Goal: Task Accomplishment & Management: Complete application form

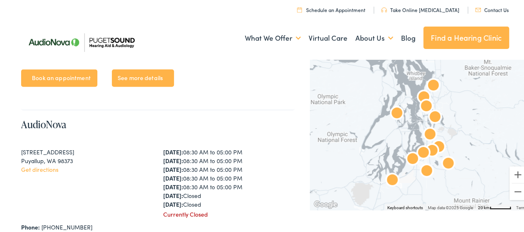
scroll to position [2028, 0]
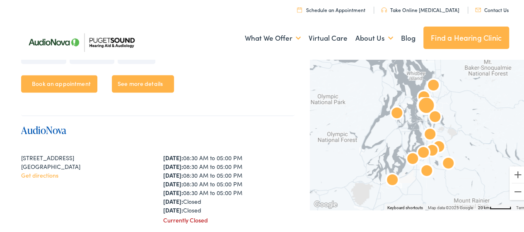
click at [59, 127] on link "AudioNova" at bounding box center [43, 129] width 45 height 14
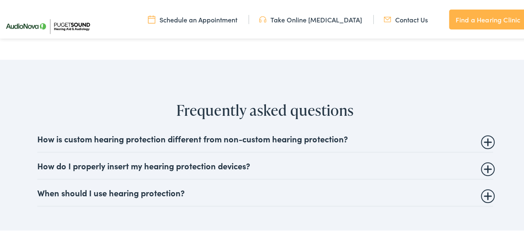
scroll to position [2091, 0]
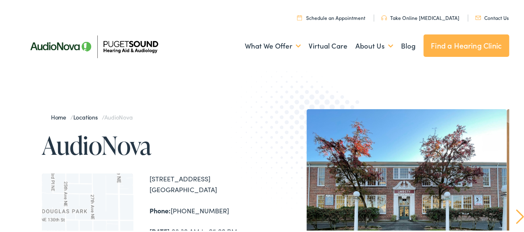
scroll to position [203, 0]
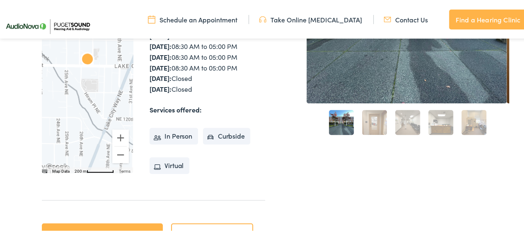
click at [395, 21] on link "Contact Us" at bounding box center [406, 18] width 44 height 9
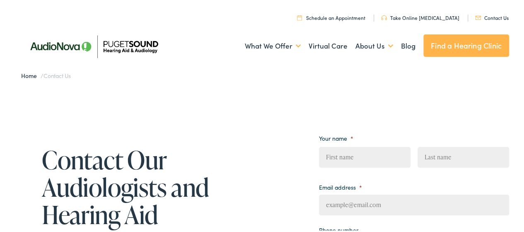
click at [338, 153] on input "First" at bounding box center [365, 155] width 92 height 21
type input "[PERSON_NAME]"
type input "Ilumin"
type input "[PERSON_NAME][EMAIL_ADDRESS][DOMAIN_NAME]"
type input "[PHONE_NUMBER]"
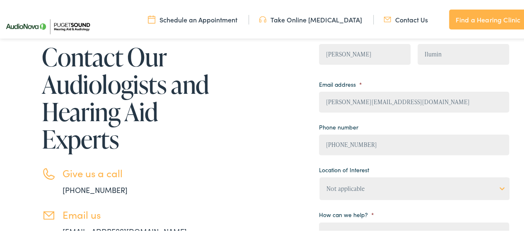
scroll to position [132, 0]
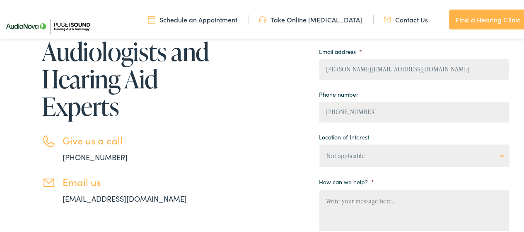
click at [496, 156] on select "Not applicable [MEDICAL_DATA] & Hearing Clinic, [GEOGRAPHIC_DATA][PERSON_NAME] …" at bounding box center [415, 154] width 190 height 23
click at [516, 177] on div "Contact Our Audiologists and Hearing Aid Experts Give us a call [PHONE_NUMBER] …" at bounding box center [265, 168] width 531 height 442
click at [358, 200] on textarea "How can we help? *" at bounding box center [414, 221] width 190 height 66
click at [398, 200] on textarea "Do you still support walk in" at bounding box center [414, 221] width 190 height 66
click at [388, 204] on textarea "Do you still support walk ins during the week?" at bounding box center [414, 221] width 190 height 66
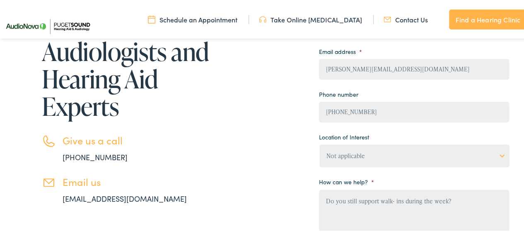
type textarea "Do you still support walk-ins during the week?"
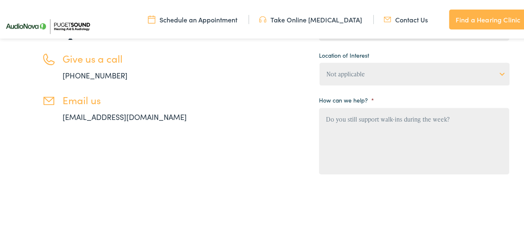
scroll to position [215, 0]
